Goal: Task Accomplishment & Management: Manage account settings

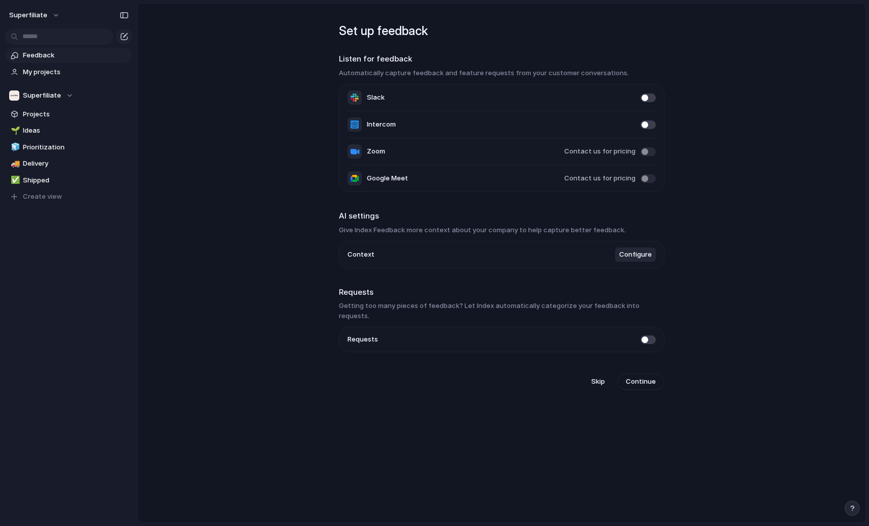
click at [644, 336] on span at bounding box center [647, 340] width 15 height 9
click at [640, 377] on button "Continue" at bounding box center [640, 382] width 47 height 16
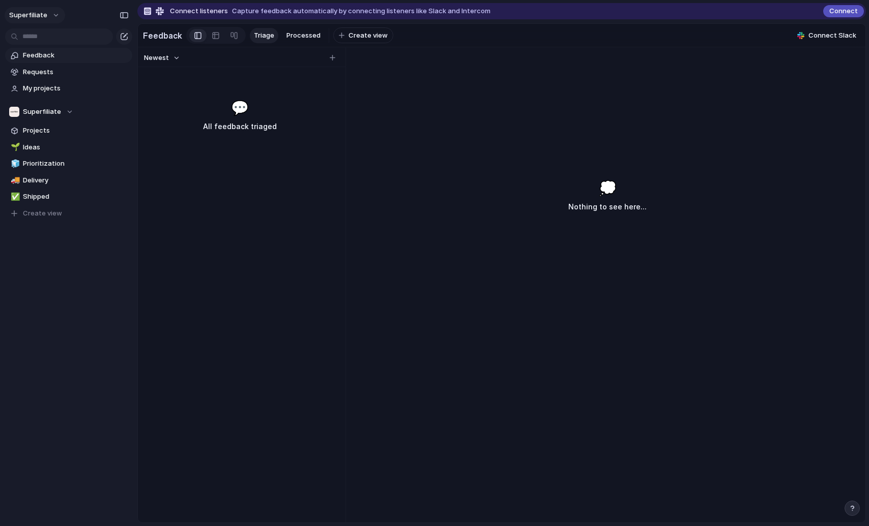
click at [46, 23] on button "Superfiliate" at bounding box center [35, 15] width 61 height 16
click at [58, 49] on span "Invite members" at bounding box center [47, 54] width 49 height 10
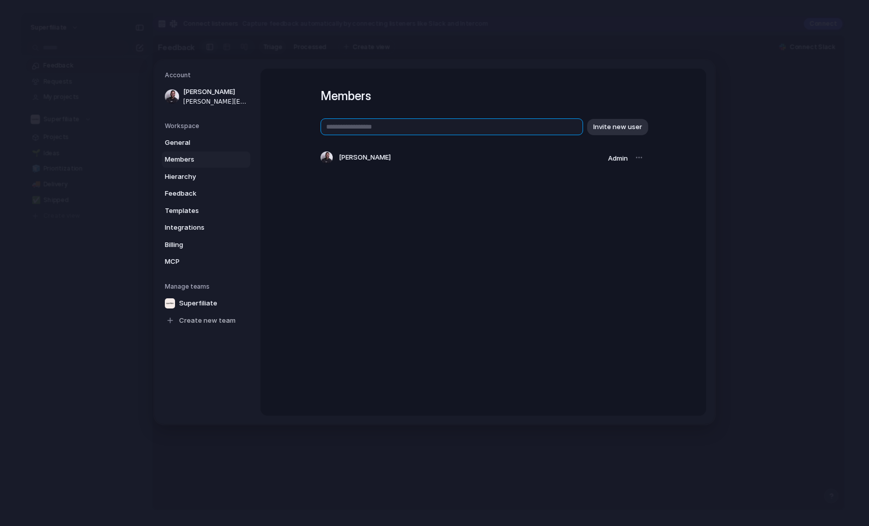
click at [373, 131] on input "text" at bounding box center [451, 127] width 262 height 17
type input "**********"
click at [605, 125] on span "Invite new user" at bounding box center [617, 127] width 49 height 10
click at [198, 303] on span "Superfiliate" at bounding box center [198, 303] width 38 height 10
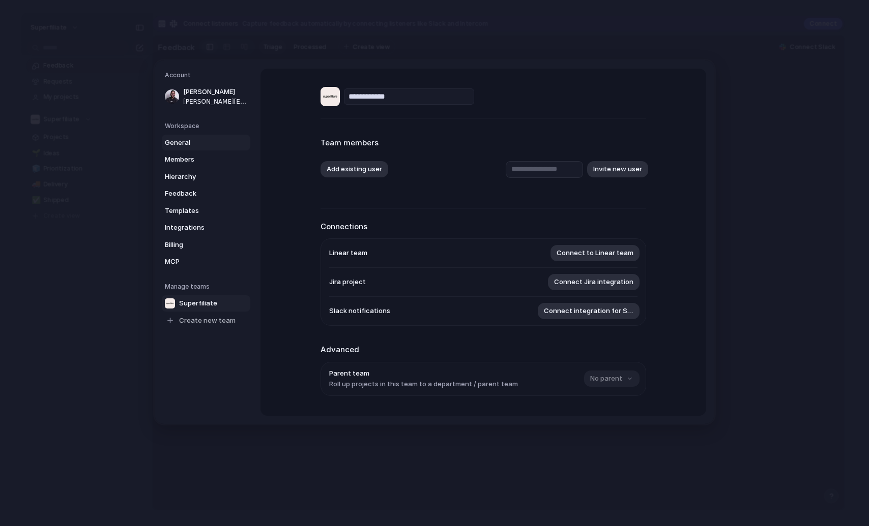
click at [210, 142] on span "General" at bounding box center [197, 142] width 65 height 10
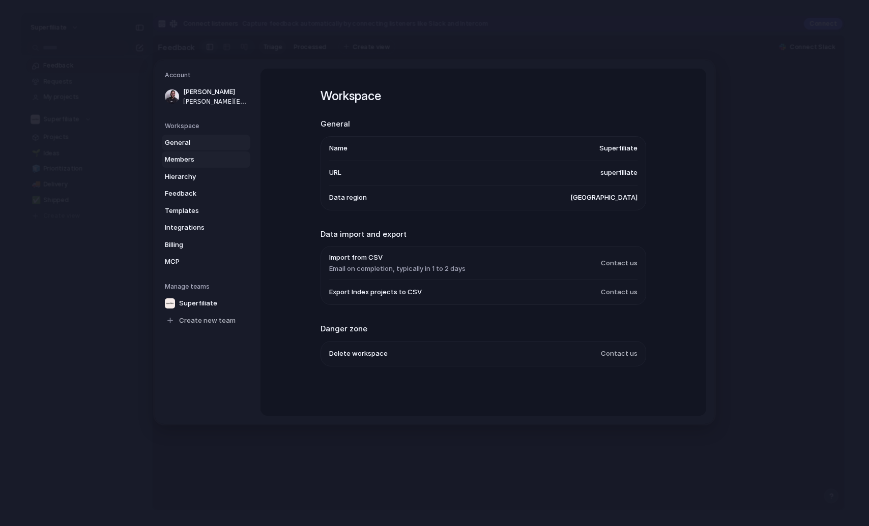
click at [211, 164] on span "Members" at bounding box center [197, 160] width 65 height 10
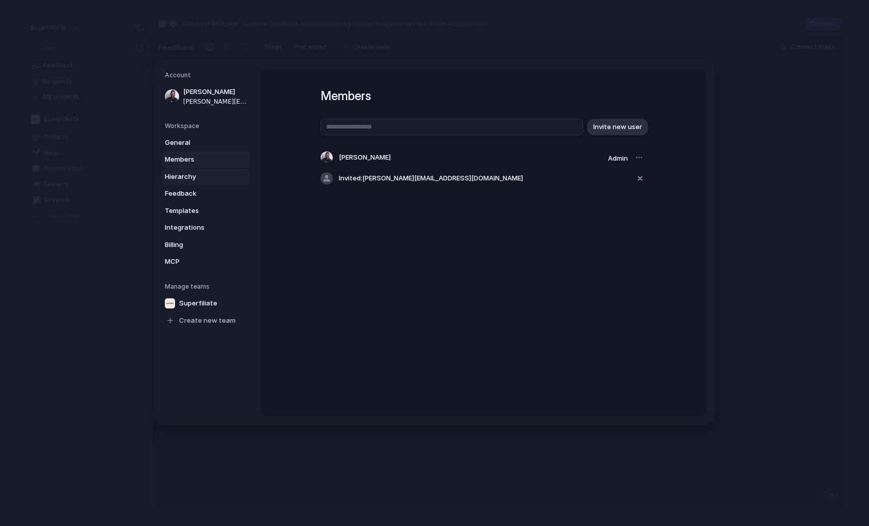
click at [211, 170] on link "Hierarchy" at bounding box center [206, 176] width 88 height 16
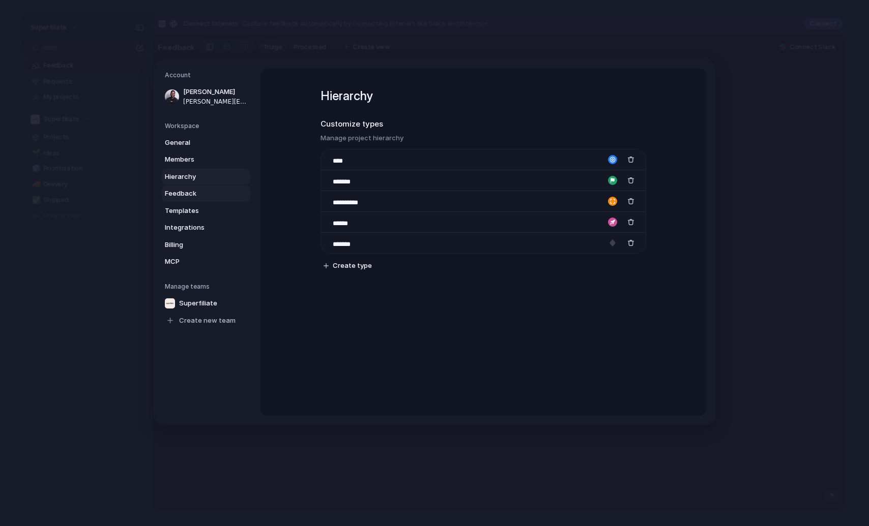
click at [206, 186] on link "Feedback" at bounding box center [206, 194] width 88 height 16
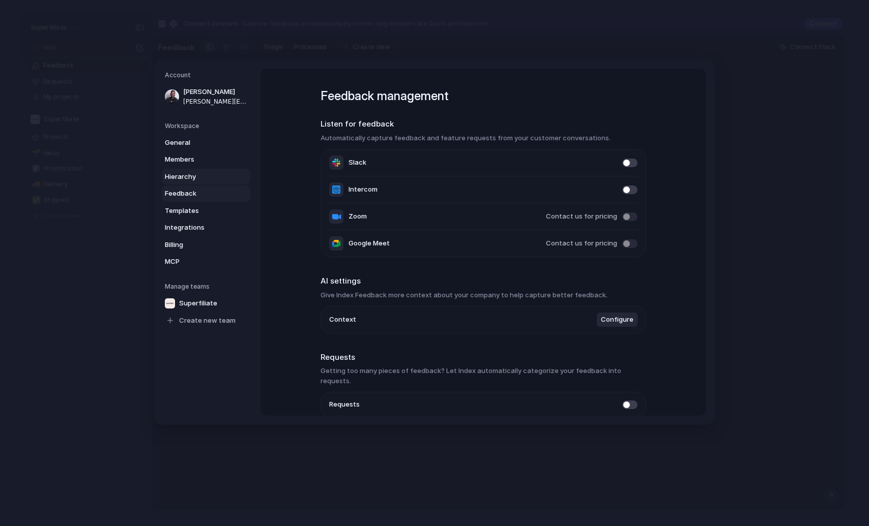
click at [205, 171] on span "Hierarchy" at bounding box center [197, 176] width 65 height 10
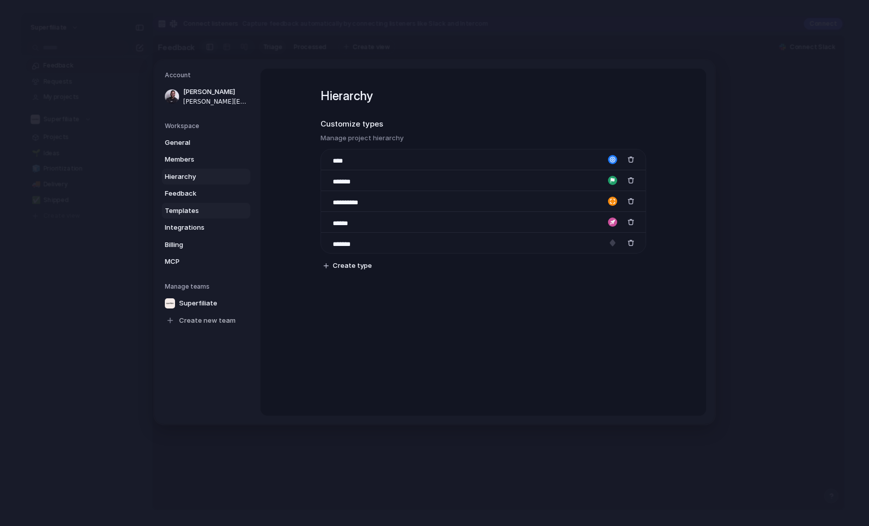
click at [202, 205] on link "Templates" at bounding box center [206, 210] width 88 height 16
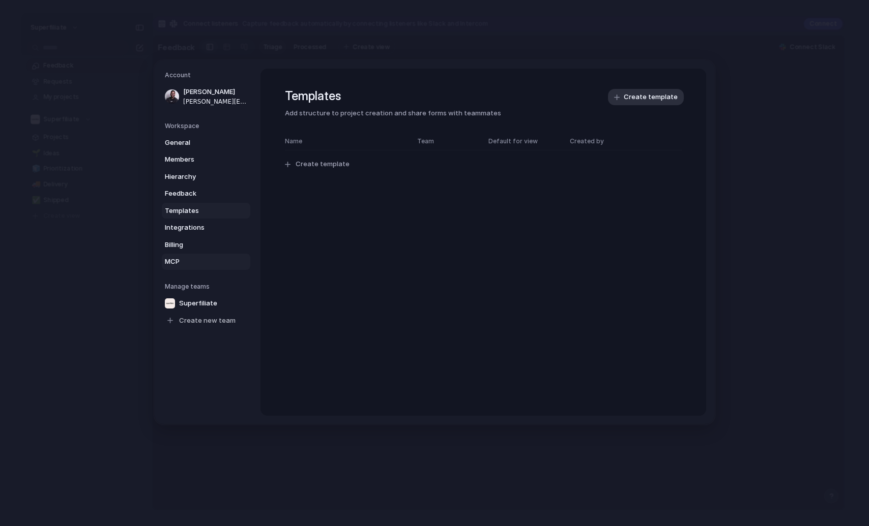
click at [201, 259] on span "MCP" at bounding box center [197, 262] width 65 height 10
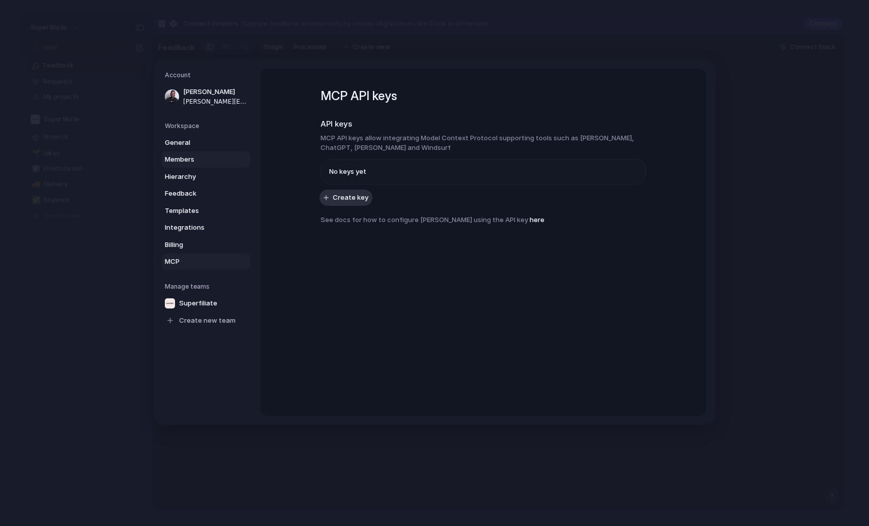
click at [196, 154] on link "Members" at bounding box center [206, 160] width 88 height 16
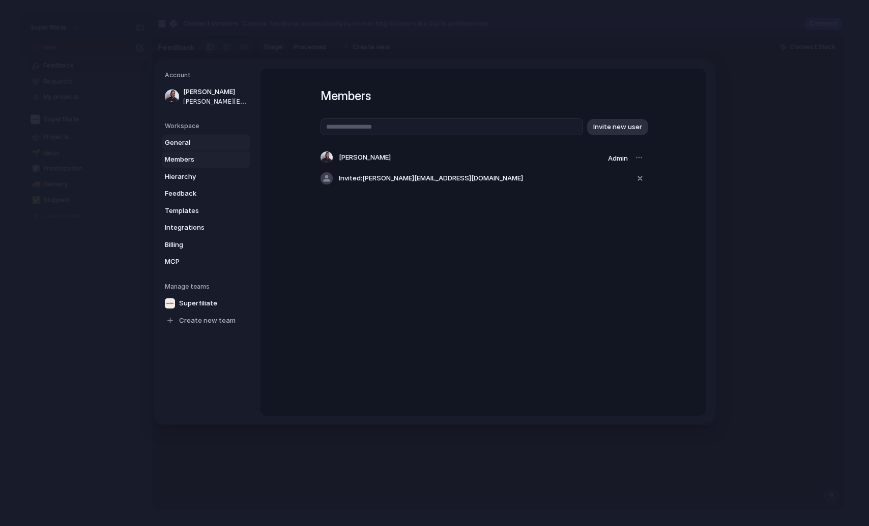
click at [196, 145] on span "General" at bounding box center [197, 142] width 65 height 10
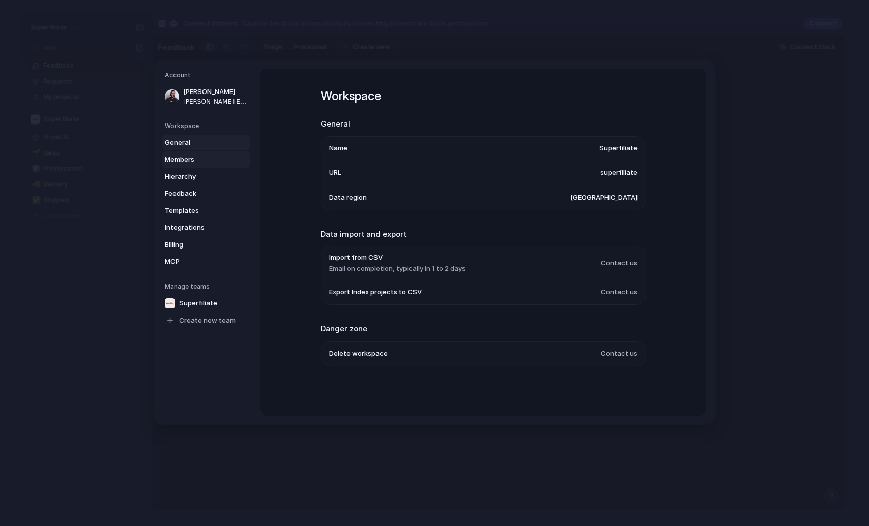
click at [198, 161] on span "Members" at bounding box center [197, 160] width 65 height 10
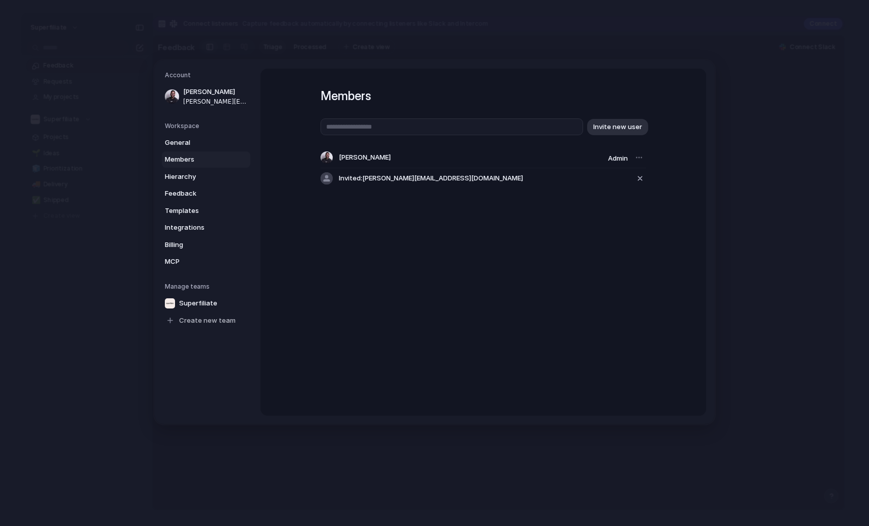
click at [218, 167] on div "General Members Hierarchy Feedback Templates Integrations Billing MCP" at bounding box center [207, 201] width 85 height 135
click at [219, 171] on link "Hierarchy" at bounding box center [206, 176] width 88 height 16
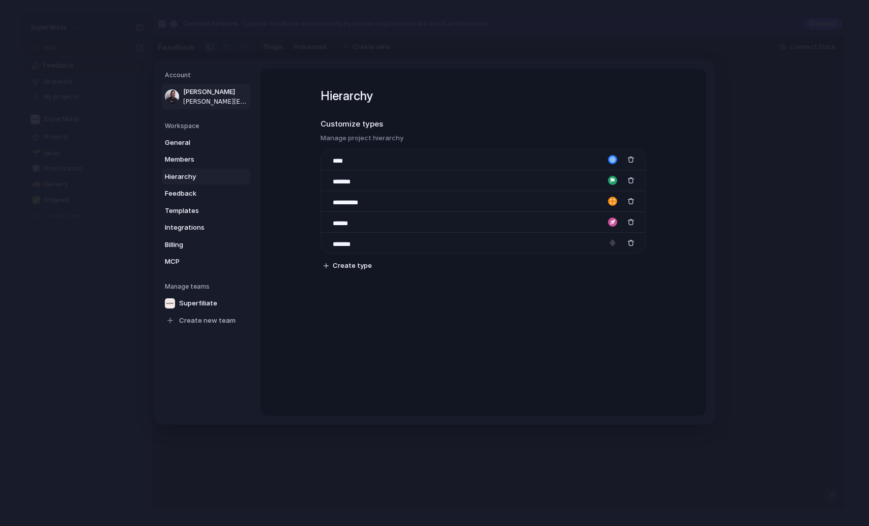
click at [185, 94] on span "[PERSON_NAME]" at bounding box center [215, 92] width 65 height 10
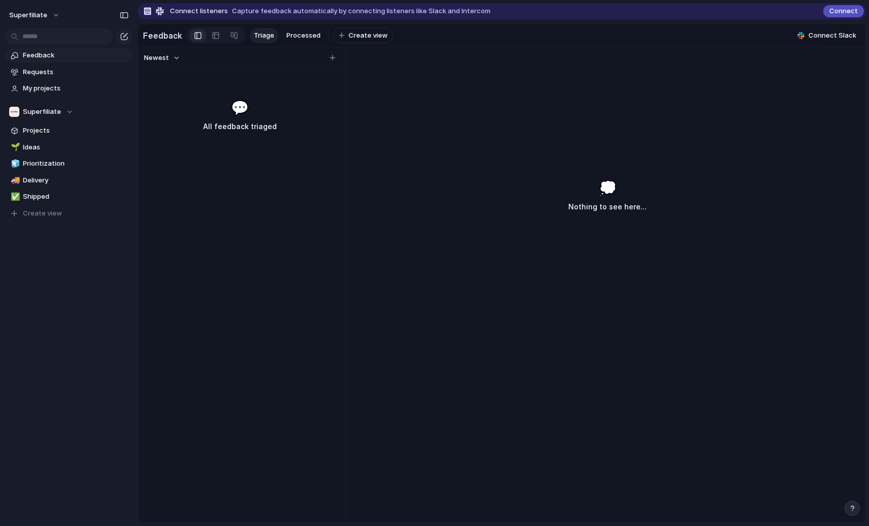
click at [304, 217] on div "Newest 💬 All feedback triaged" at bounding box center [239, 285] width 203 height 476
click at [46, 72] on span "Requests" at bounding box center [76, 72] width 106 height 10
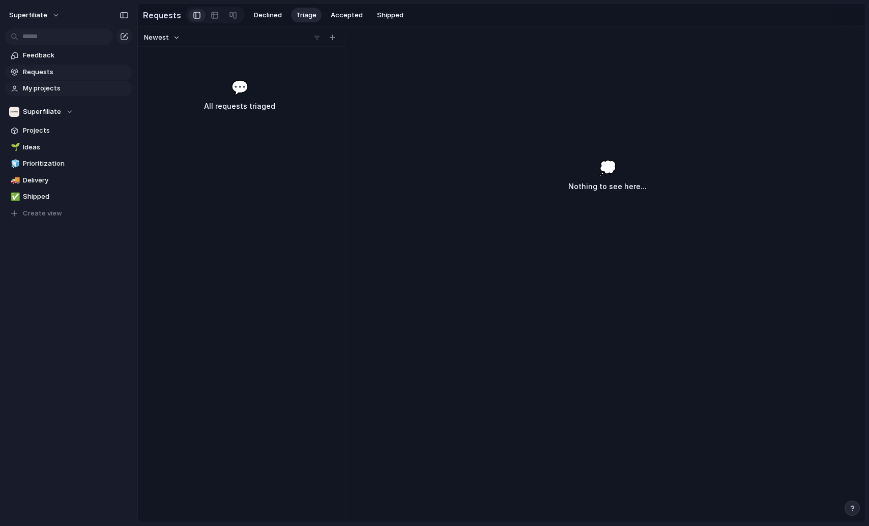
click at [49, 86] on span "My projects" at bounding box center [76, 88] width 106 height 10
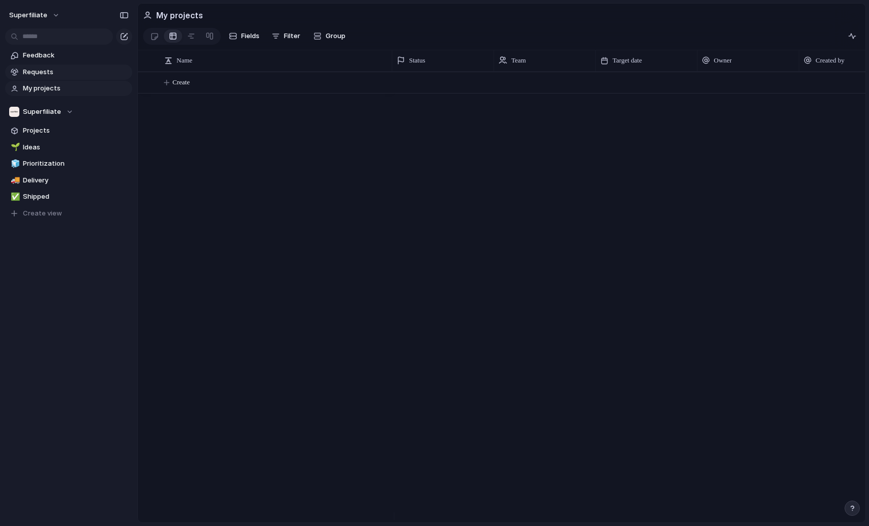
click at [50, 74] on span "Requests" at bounding box center [76, 72] width 106 height 10
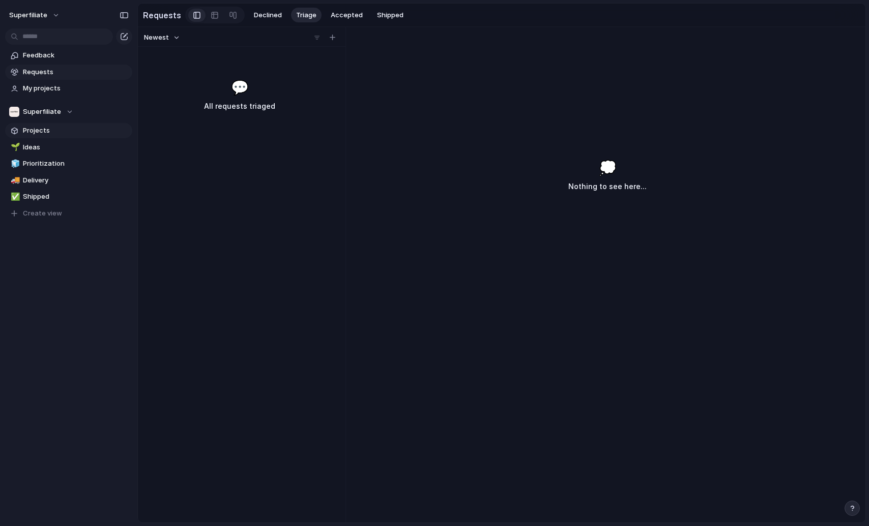
click at [46, 131] on span "Projects" at bounding box center [76, 131] width 106 height 10
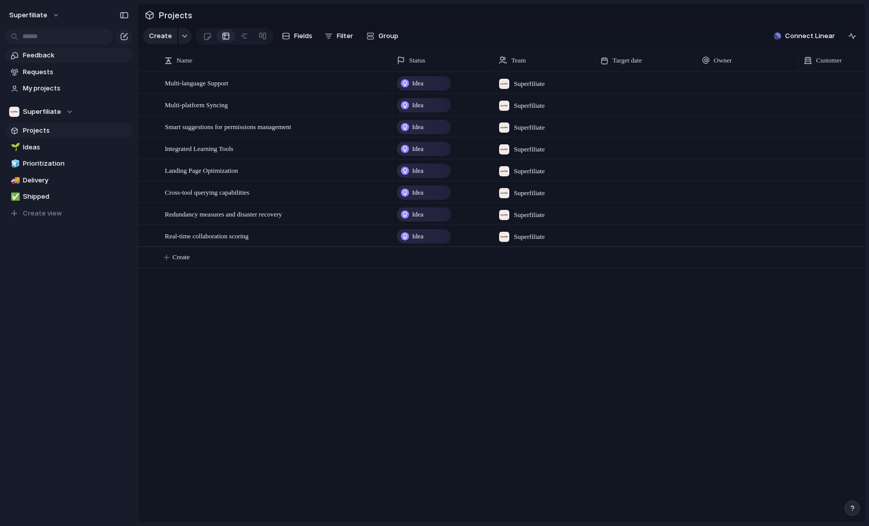
click at [58, 58] on span "Feedback" at bounding box center [76, 55] width 106 height 10
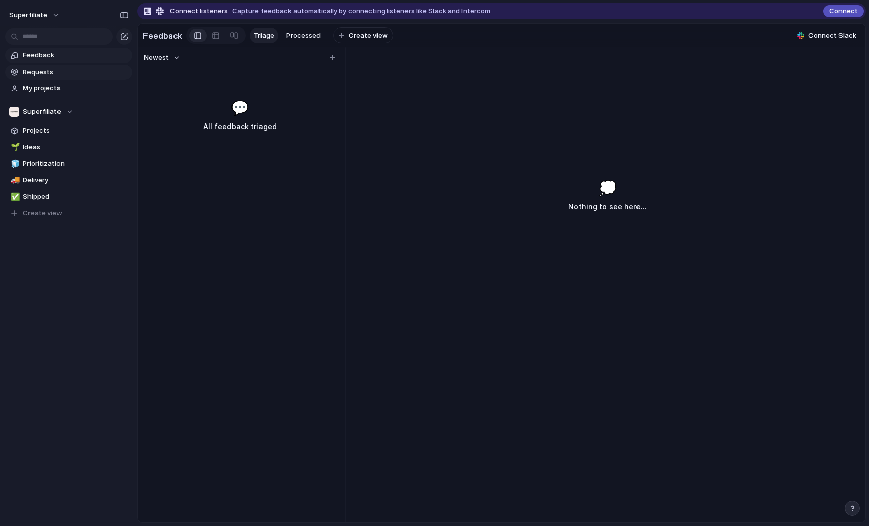
click at [100, 78] on link "Requests" at bounding box center [68, 72] width 127 height 15
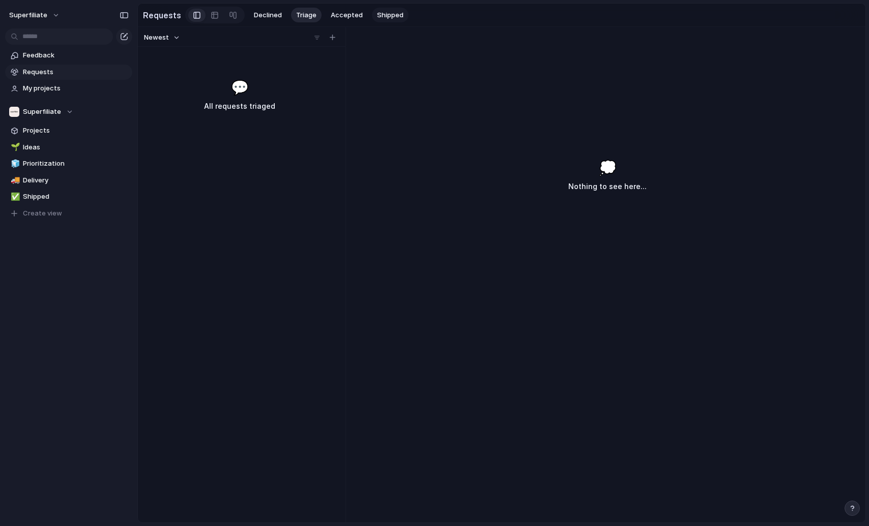
click at [372, 18] on button "Shipped" at bounding box center [390, 15] width 37 height 15
click at [383, 12] on span "Shipped" at bounding box center [390, 15] width 26 height 10
click at [350, 13] on span "Accepted" at bounding box center [347, 15] width 32 height 10
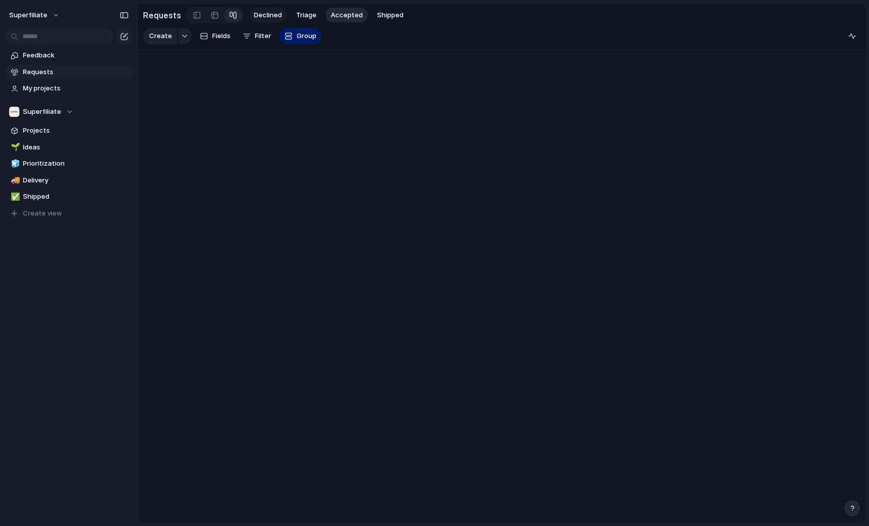
click at [272, 17] on span "Declined" at bounding box center [268, 15] width 28 height 10
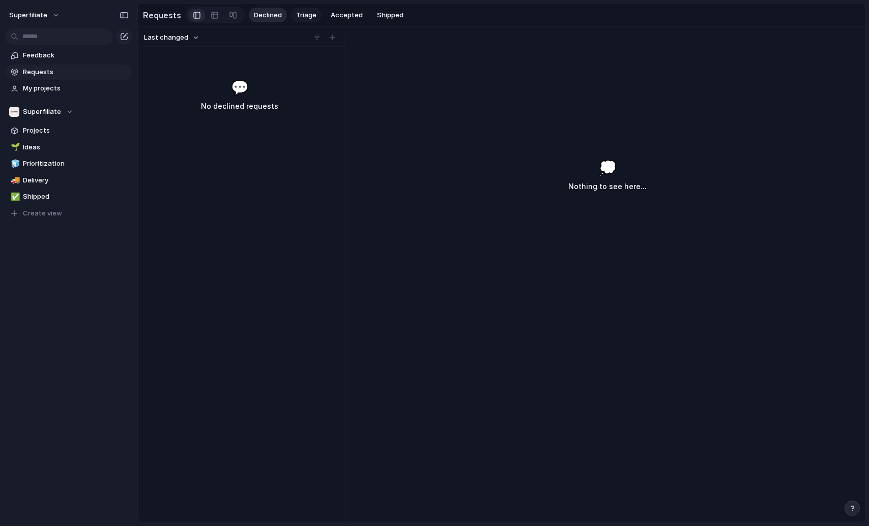
click at [307, 15] on span "Triage" at bounding box center [306, 15] width 20 height 10
click at [348, 15] on span "Accepted" at bounding box center [347, 15] width 32 height 10
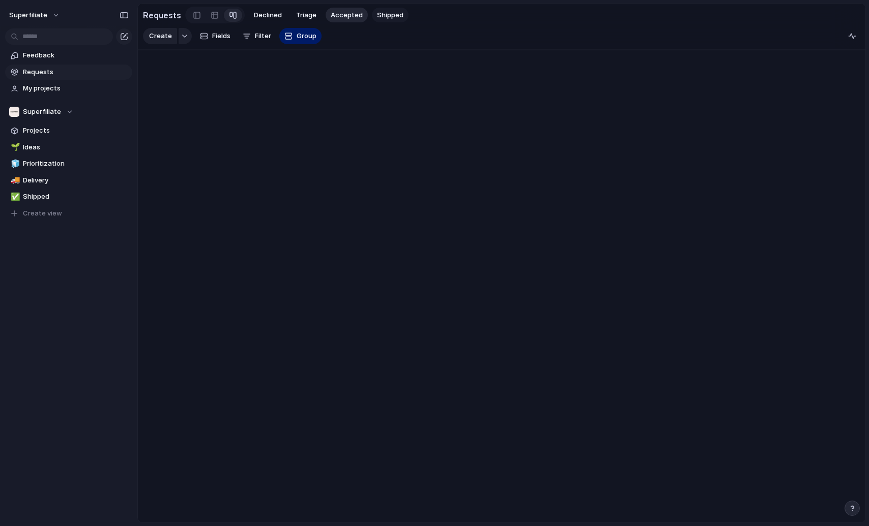
click at [385, 14] on span "Shipped" at bounding box center [390, 15] width 26 height 10
click at [345, 14] on span "Accepted" at bounding box center [347, 15] width 32 height 10
